Goal: Task Accomplishment & Management: Complete application form

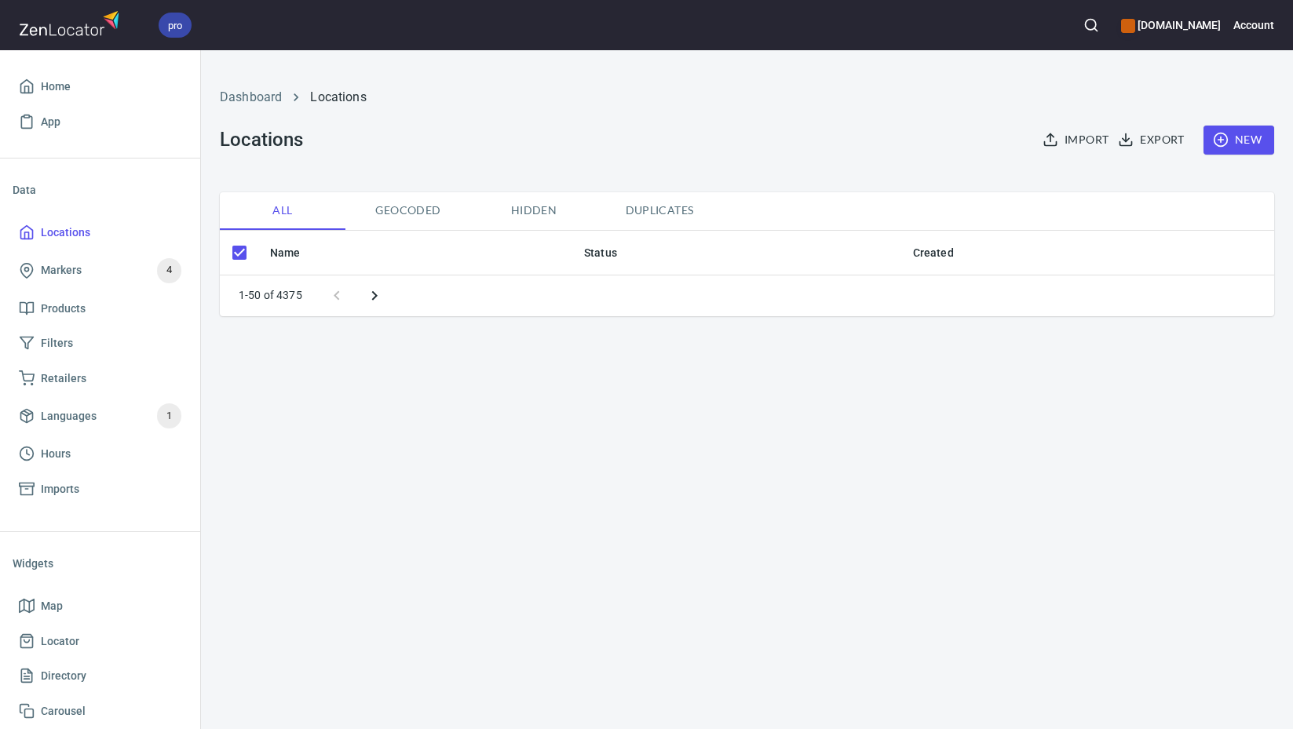
checkbox input "false"
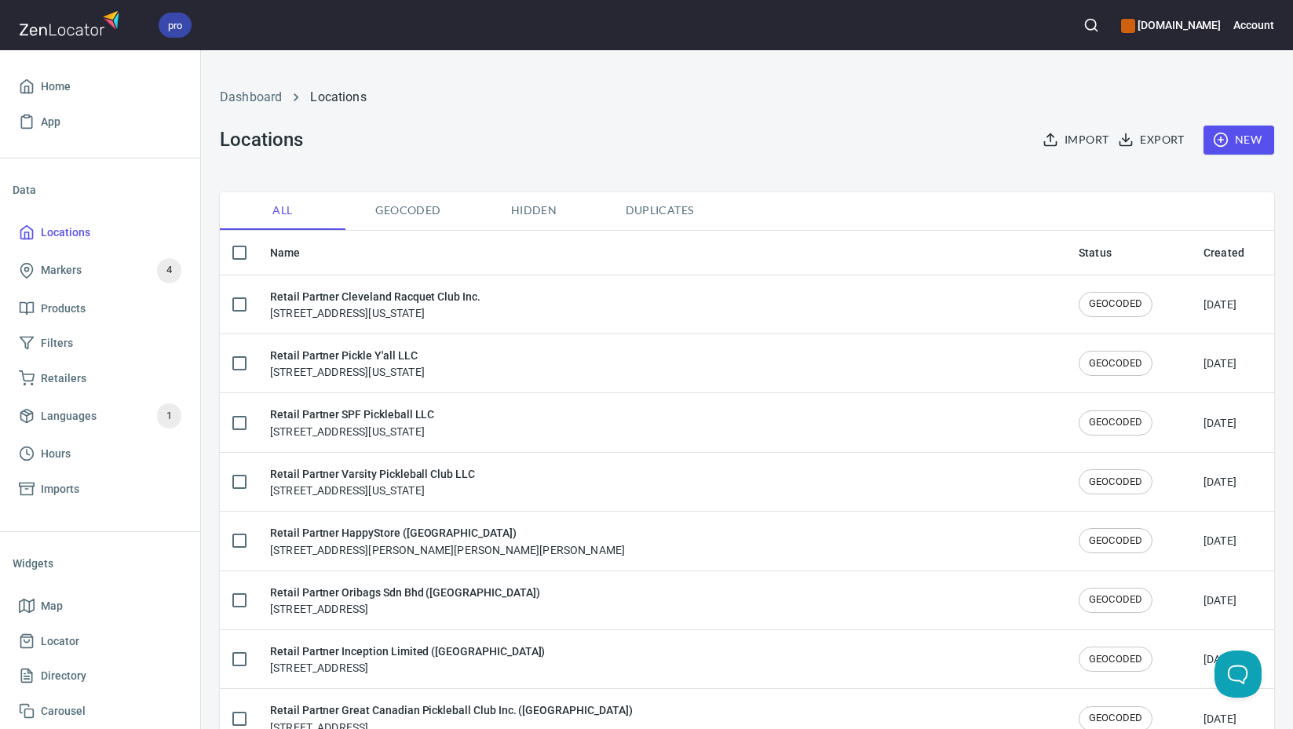
click at [1213, 141] on icon "button" at bounding box center [1221, 140] width 16 height 16
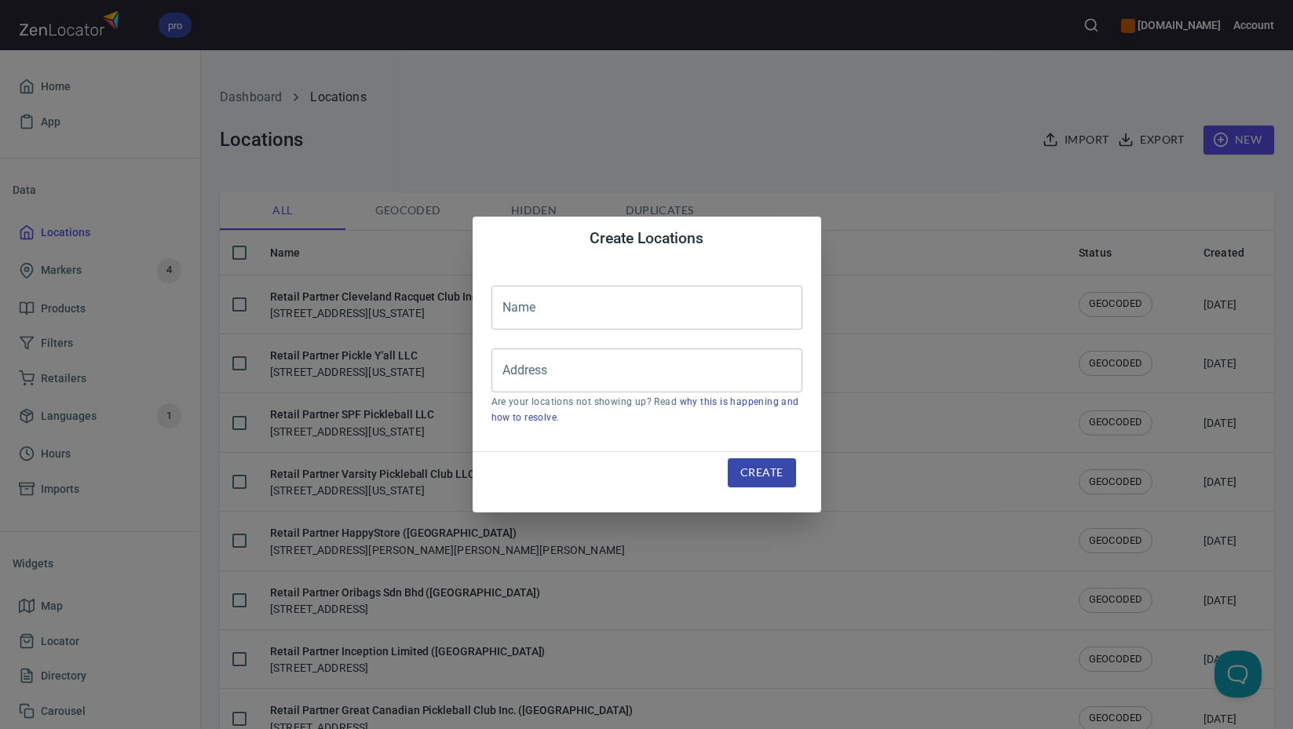
click at [646, 315] on input "text" at bounding box center [646, 308] width 311 height 44
paste input "6080 Sports Equipment LLC (d.b.a. Play It Again Sports - Saline, [GEOGRAPHIC_DA…"
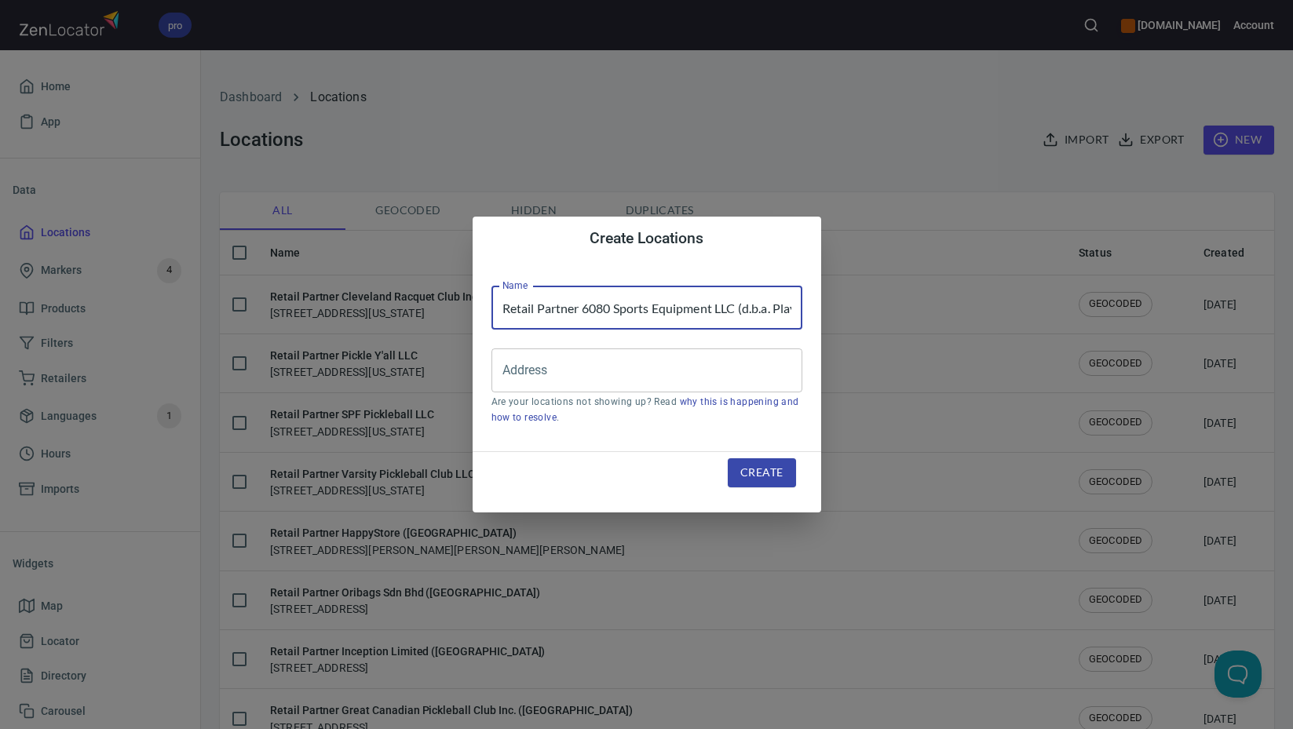
scroll to position [0, 163]
type input "Retail Partner 6080 Sports Equipment LLC (d.b.a. Play It Again Sports - Saline,…"
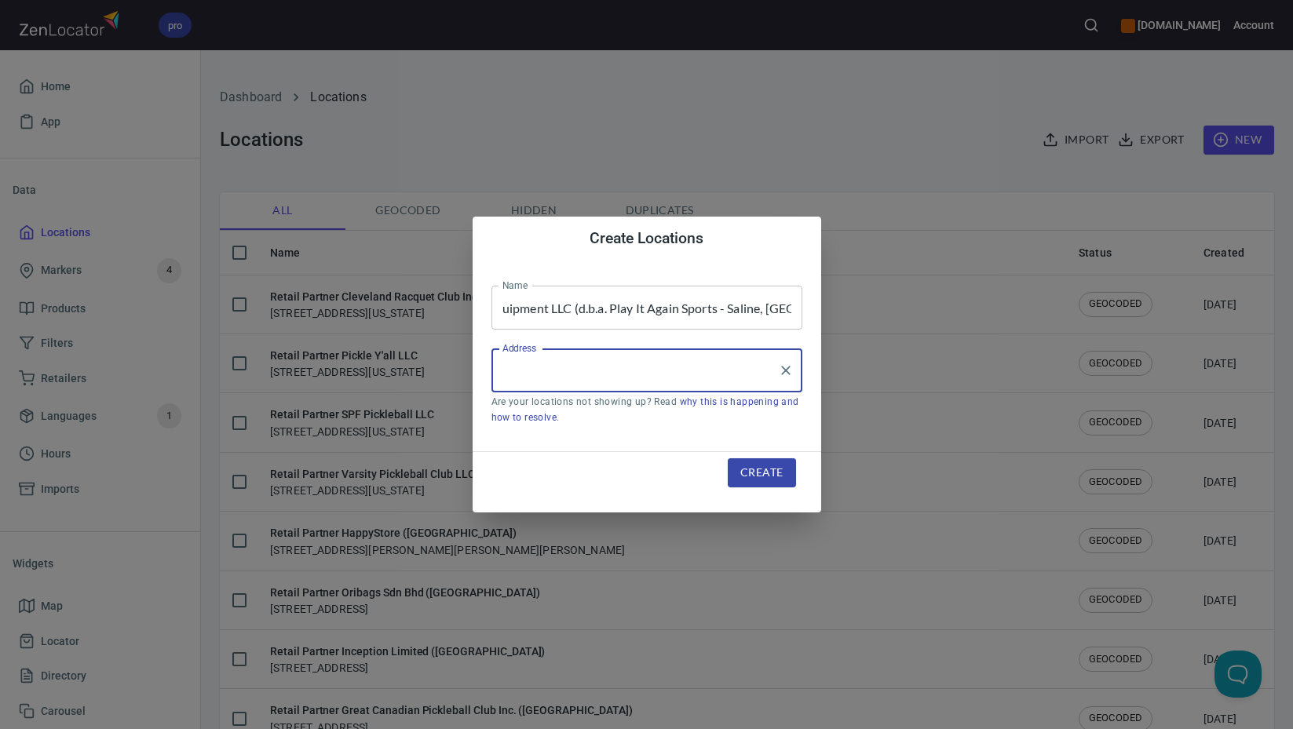
scroll to position [0, 0]
click at [672, 371] on input "Address" at bounding box center [634, 371] width 273 height 30
paste input "[STREET_ADDRESS][US_STATE]"
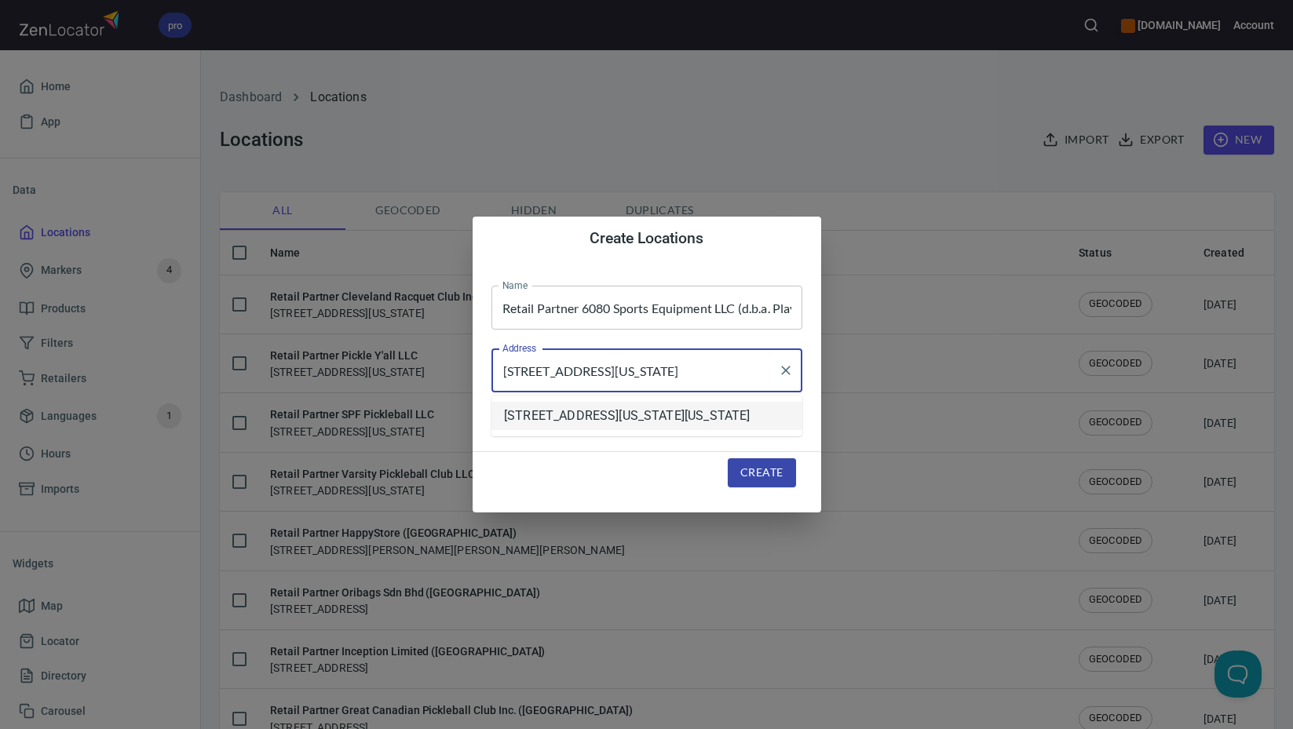
click at [763, 430] on li "[STREET_ADDRESS][US_STATE][US_STATE]" at bounding box center [646, 416] width 311 height 28
type input "[STREET_ADDRESS][US_STATE][US_STATE]"
click at [780, 473] on span "Create" at bounding box center [761, 473] width 42 height 20
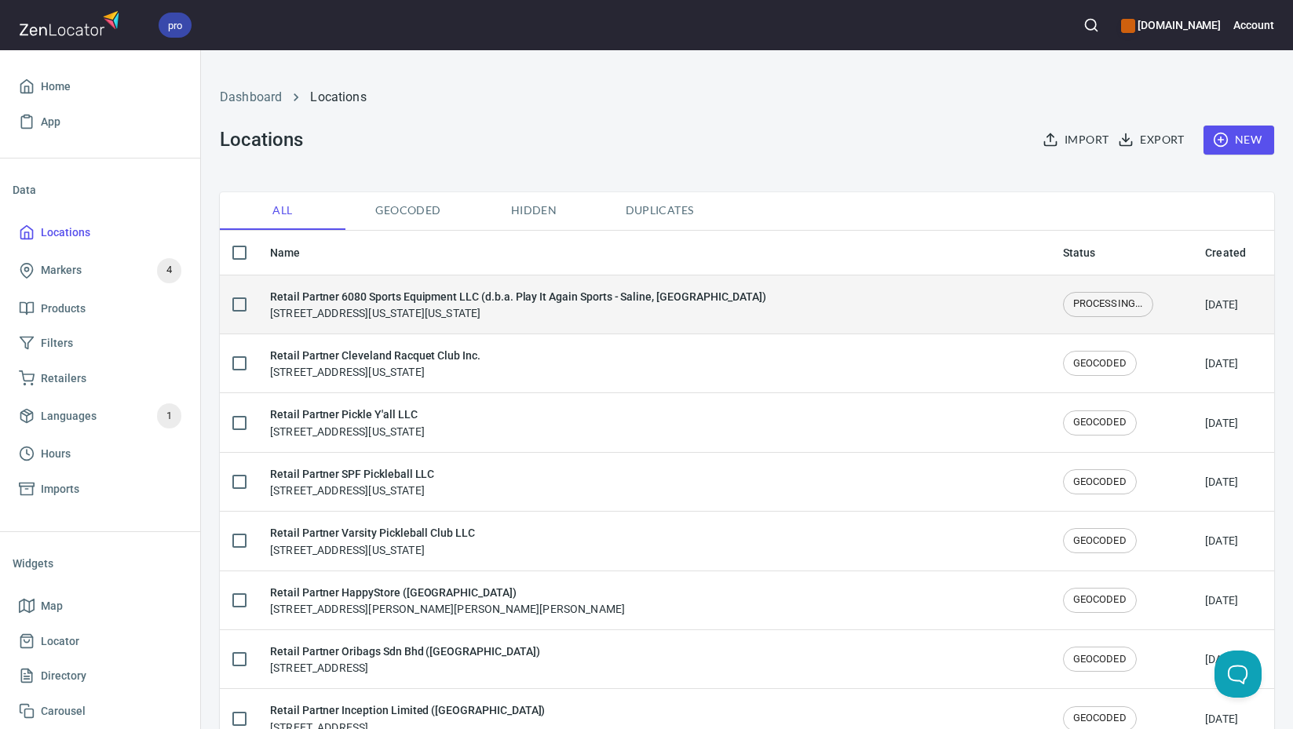
click at [490, 307] on div "Retail Partner 6080 Sports Equipment LLC (d.b.a. Play It Again Sports - Saline,…" at bounding box center [518, 304] width 496 height 33
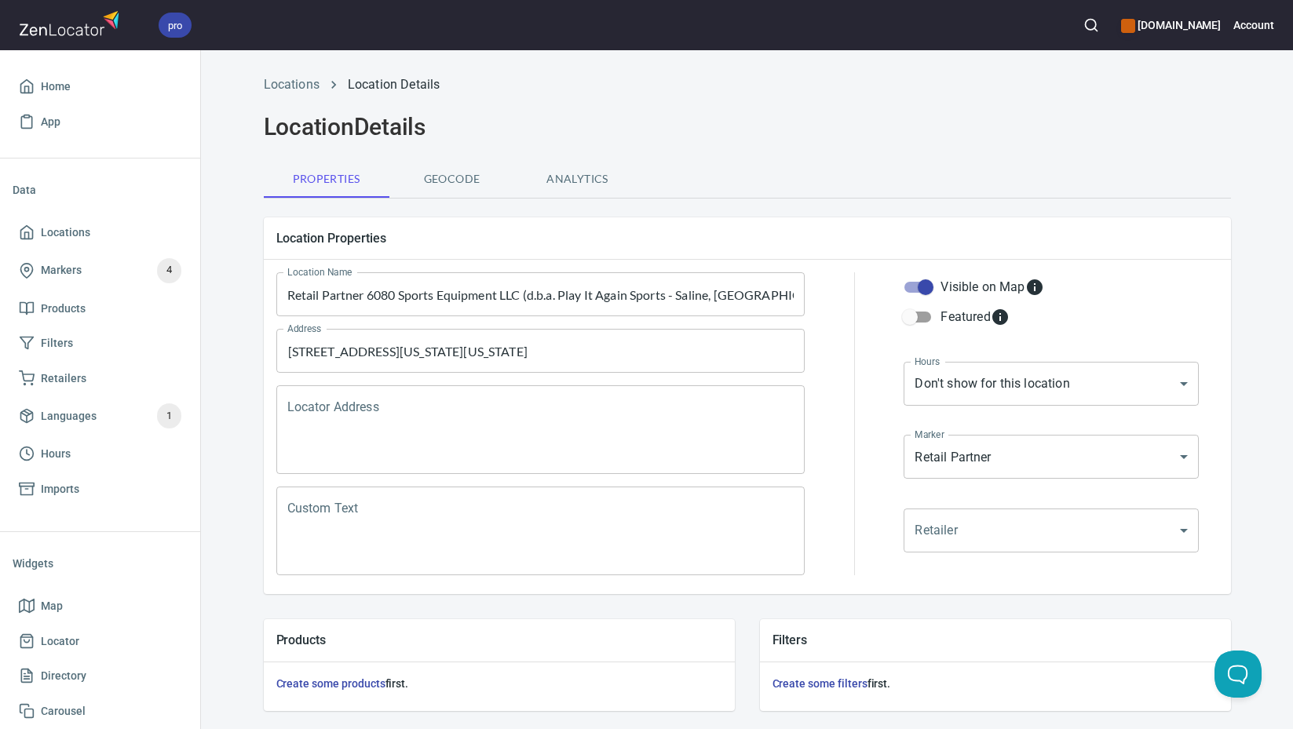
click at [480, 424] on textarea "Locator Address" at bounding box center [540, 430] width 507 height 60
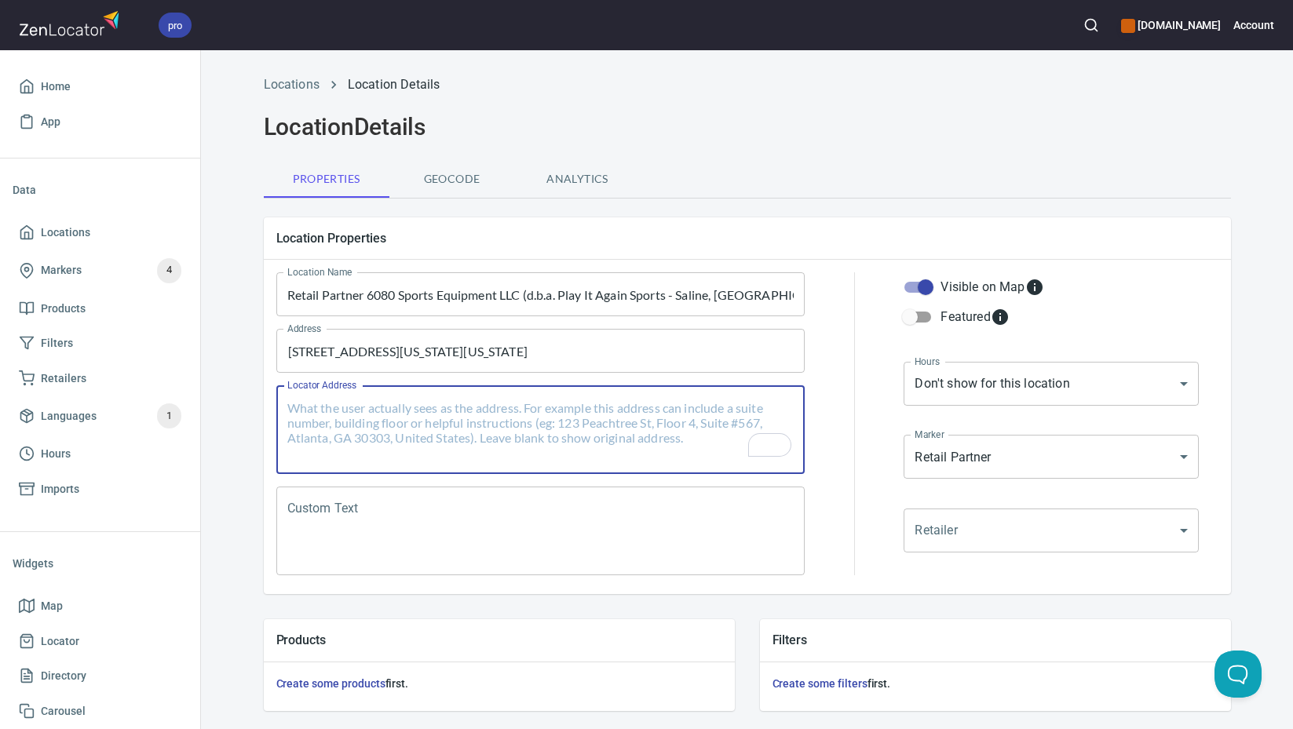
paste textarea "[STREET_ADDRESS][US_STATE][US_STATE]"
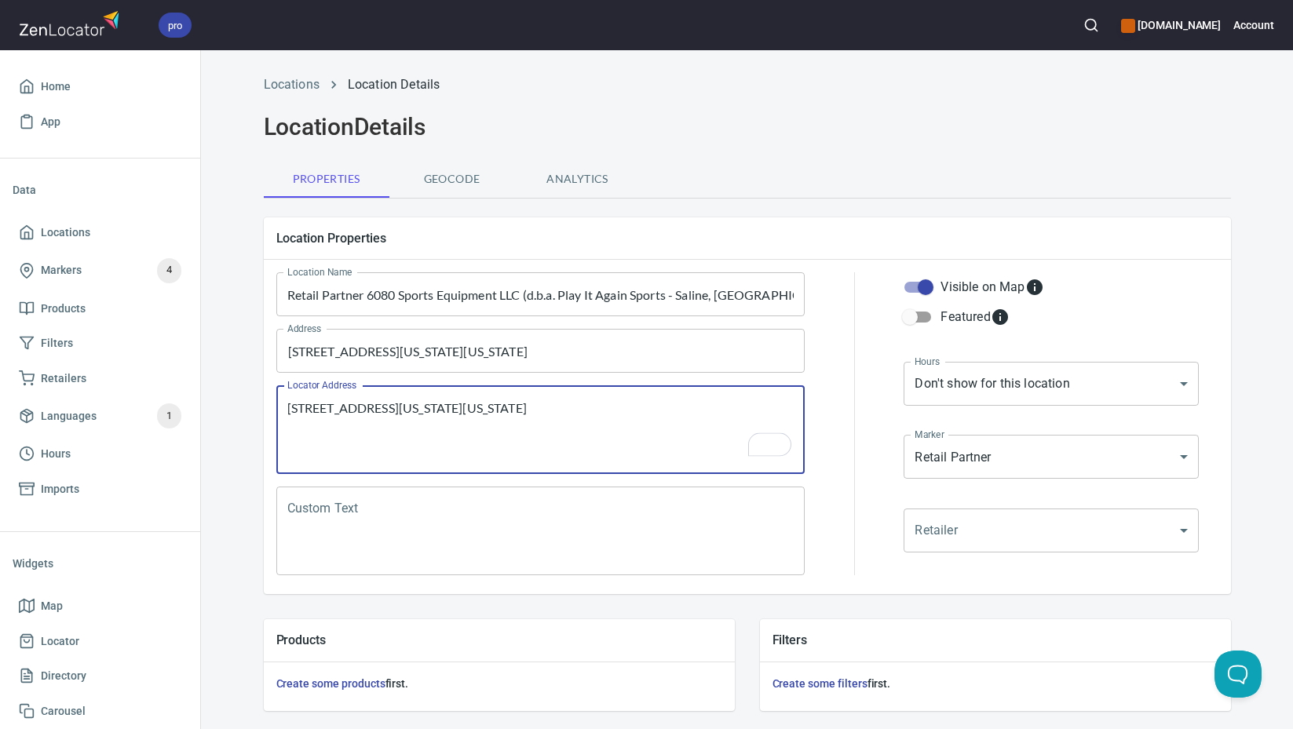
type textarea "[STREET_ADDRESS][US_STATE][US_STATE]"
click at [540, 524] on textarea "Custom Text" at bounding box center [540, 532] width 507 height 60
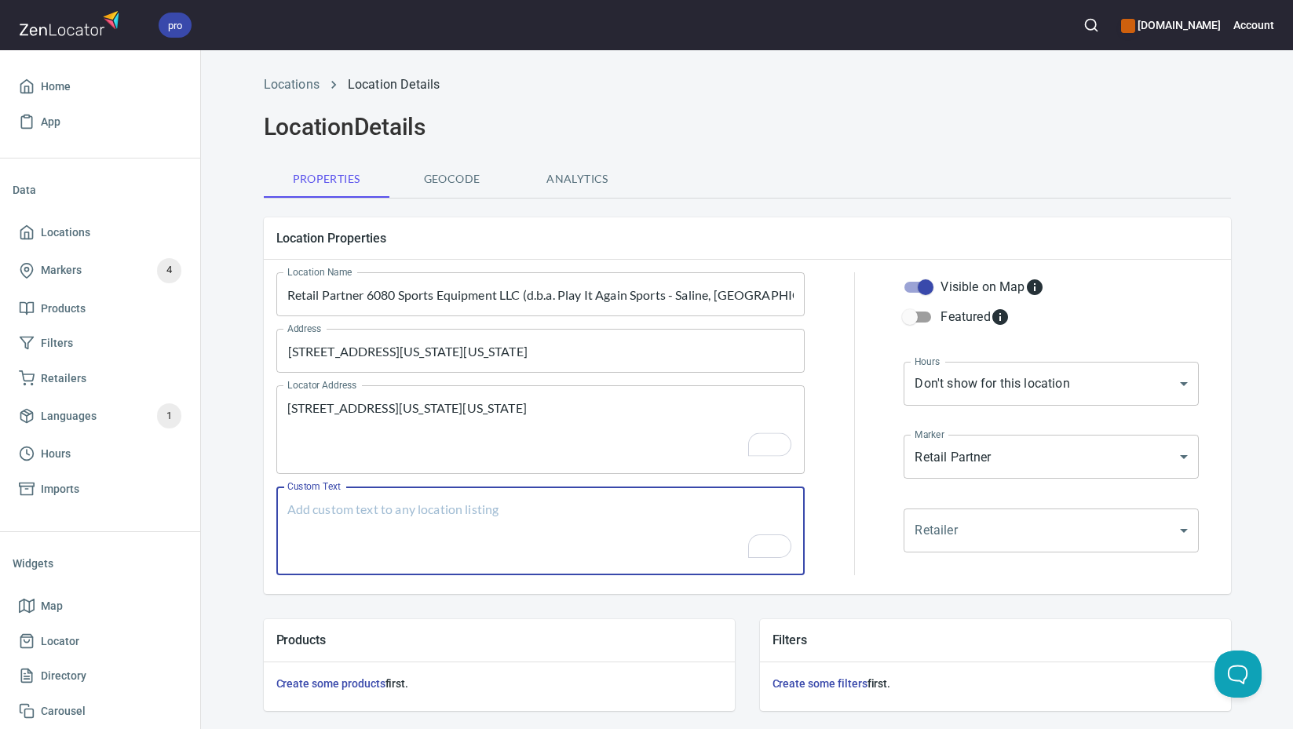
paste textarea "Brands Carried: SelkirkUnknown Return Policy: Undecided"
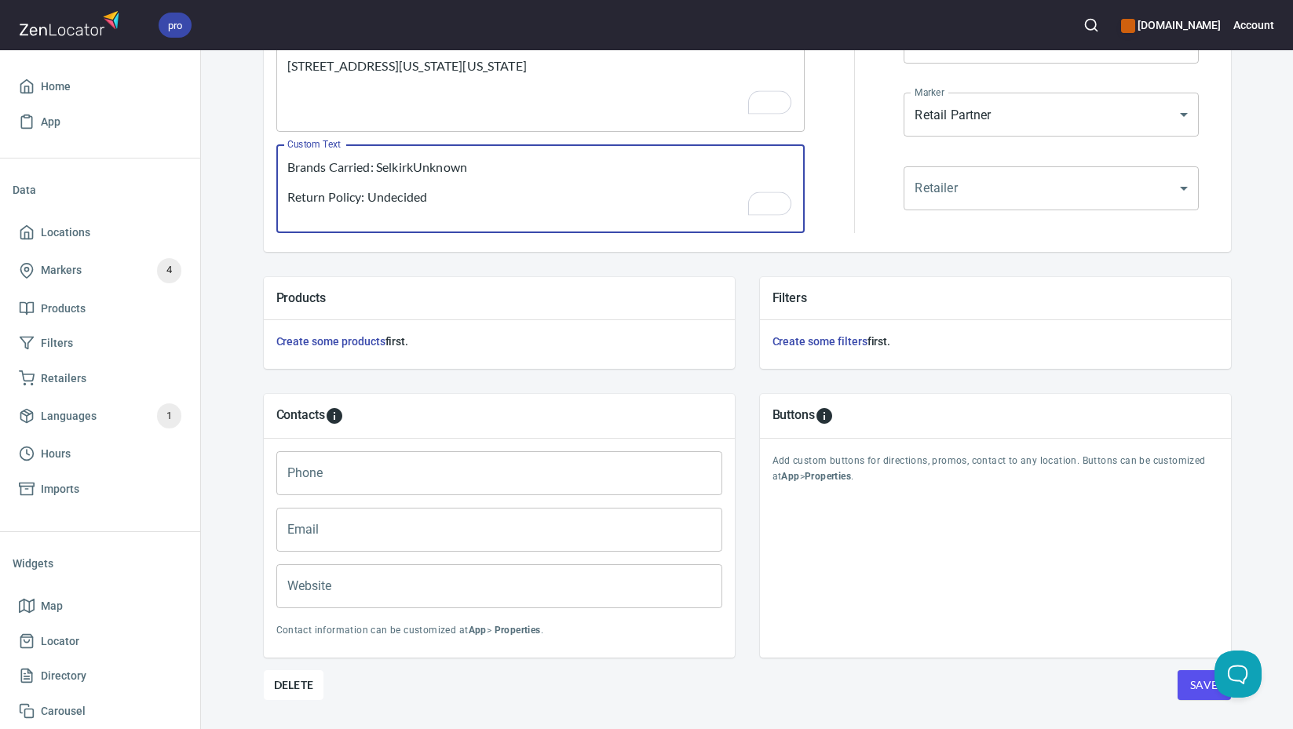
type textarea "Brands Carried: SelkirkUnknown Return Policy: Undecided"
click at [514, 477] on input "Phone" at bounding box center [499, 473] width 446 height 44
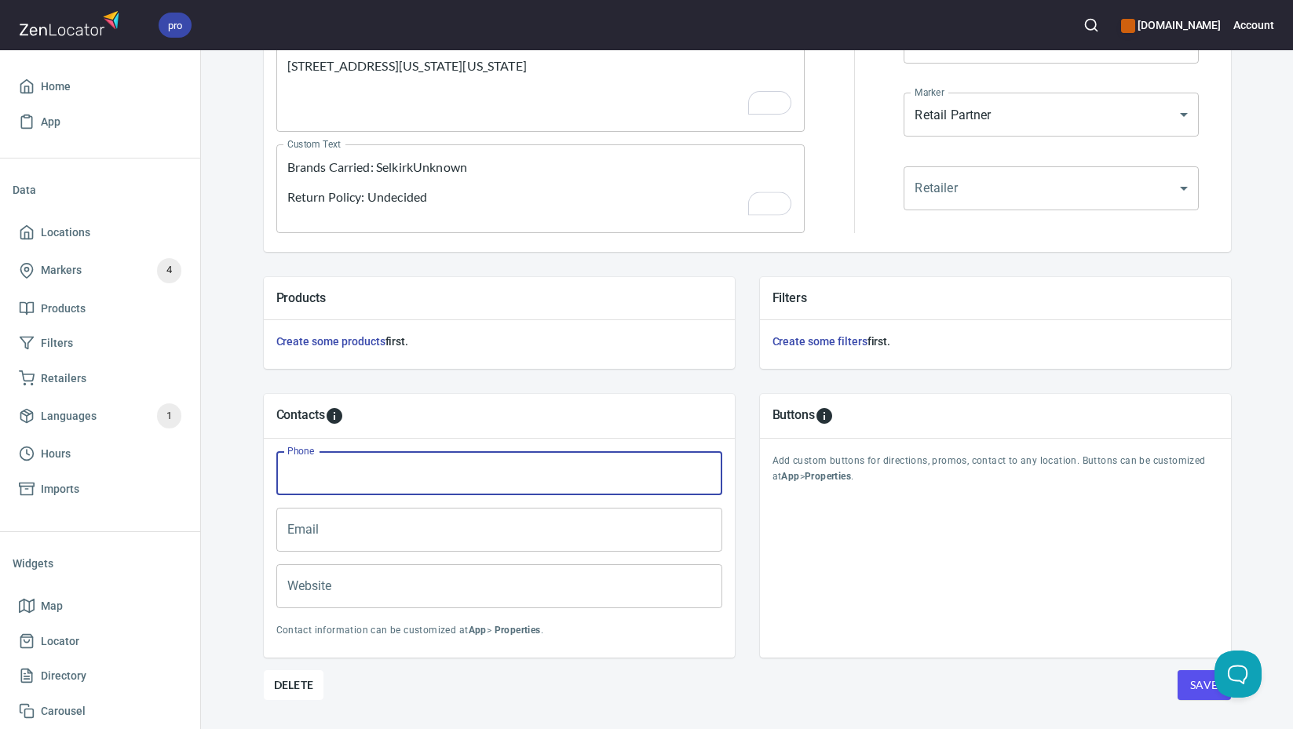
paste input "[PHONE_NUMBER]"
type input "[PHONE_NUMBER]"
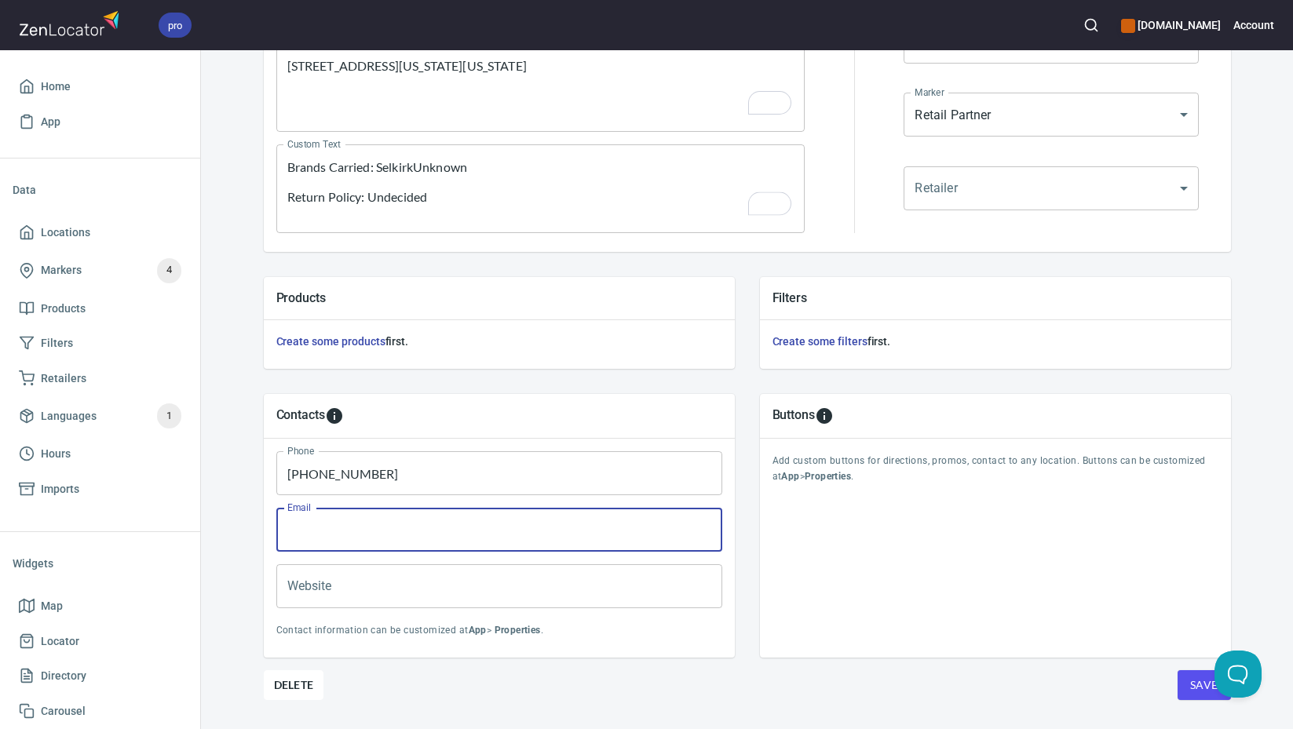
paste input "[EMAIL_ADDRESS][DOMAIN_NAME]"
type input "[EMAIL_ADDRESS][DOMAIN_NAME]"
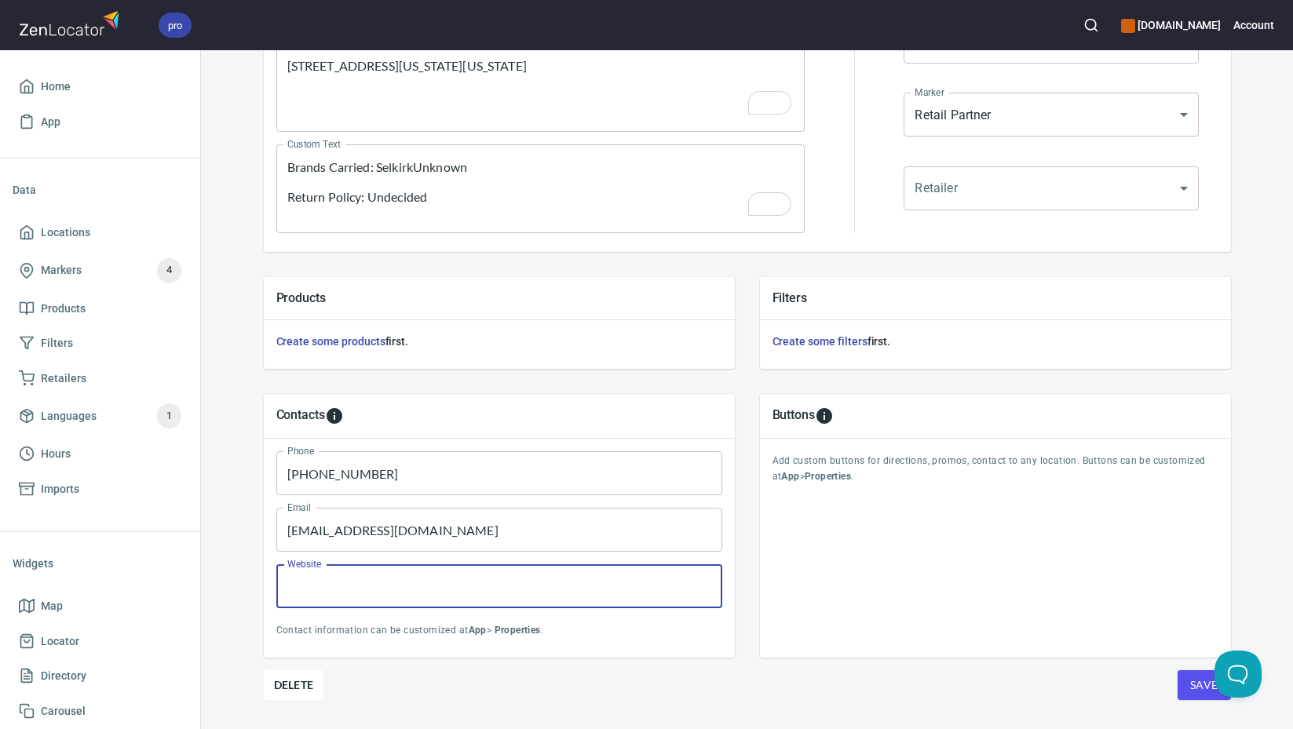
paste input "[URL][DOMAIN_NAME]"
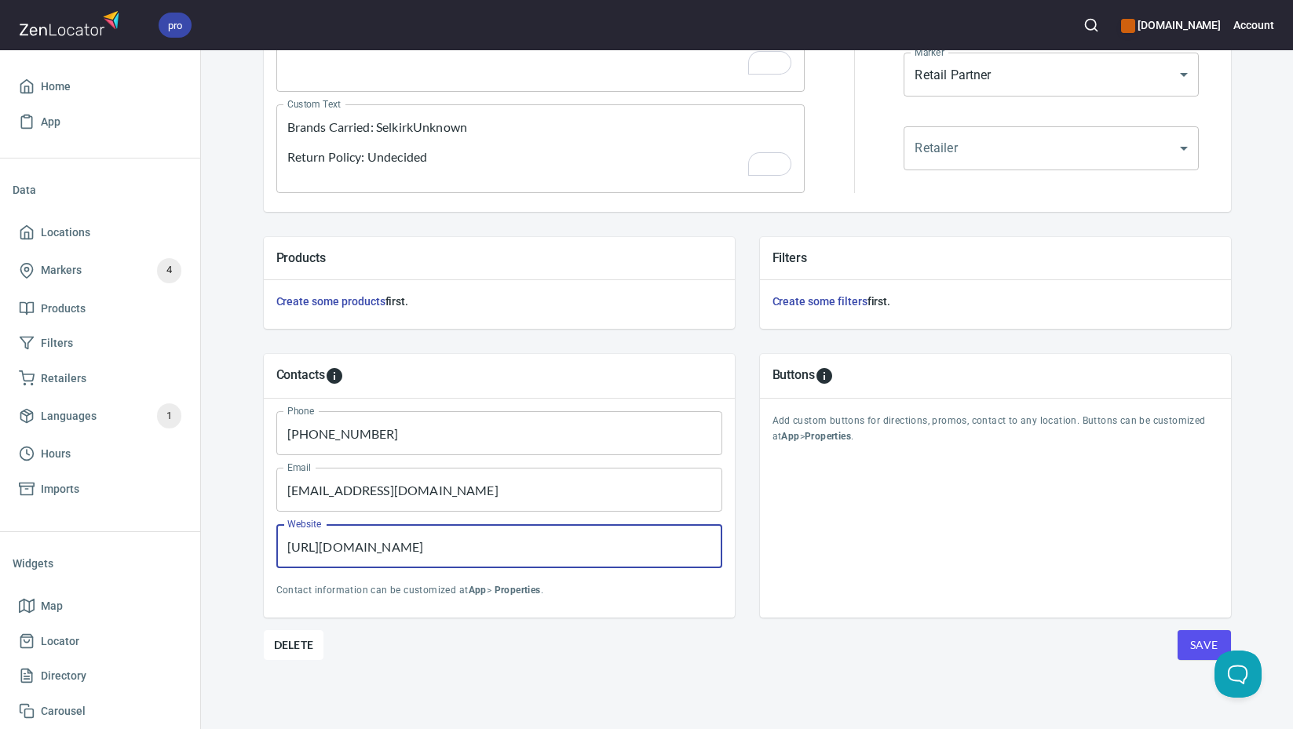
type input "[URL][DOMAIN_NAME]"
click at [1190, 652] on span "Save" at bounding box center [1204, 646] width 28 height 20
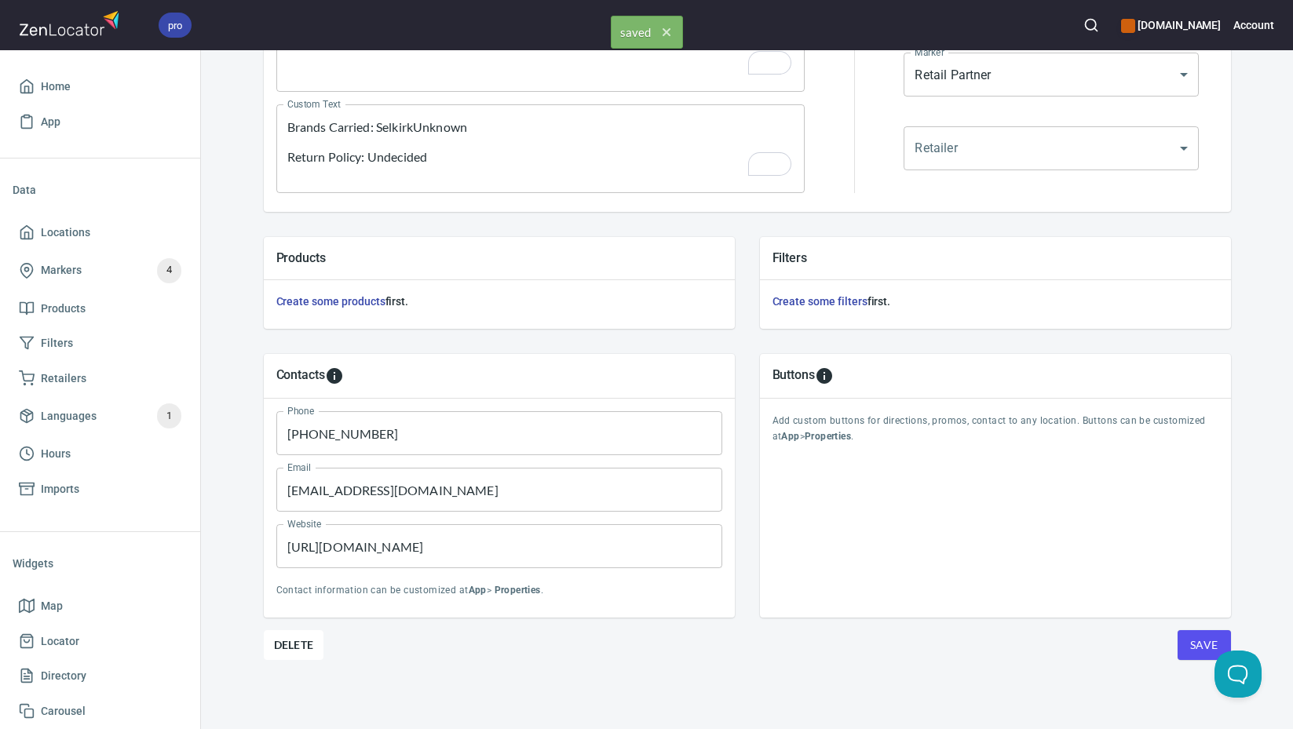
scroll to position [40, 0]
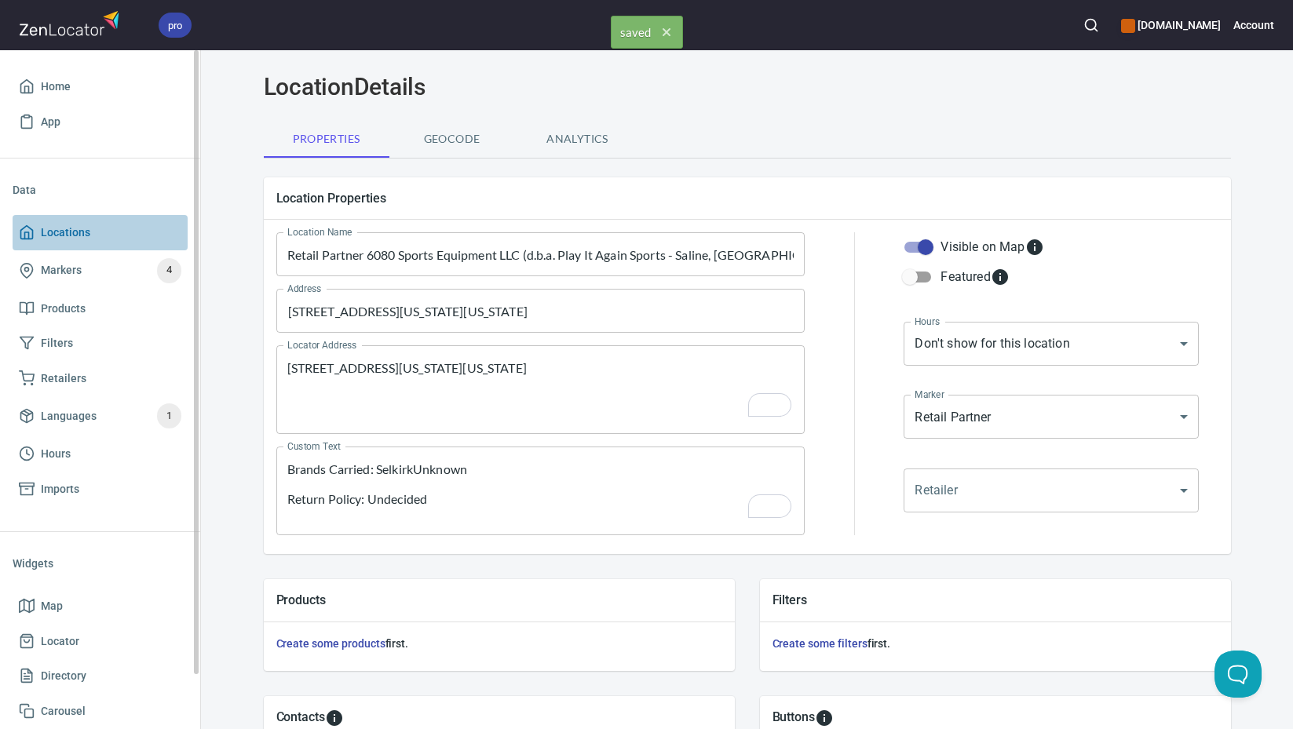
click at [104, 233] on span "Locations" at bounding box center [100, 233] width 163 height 20
